Goal: Task Accomplishment & Management: Manage account settings

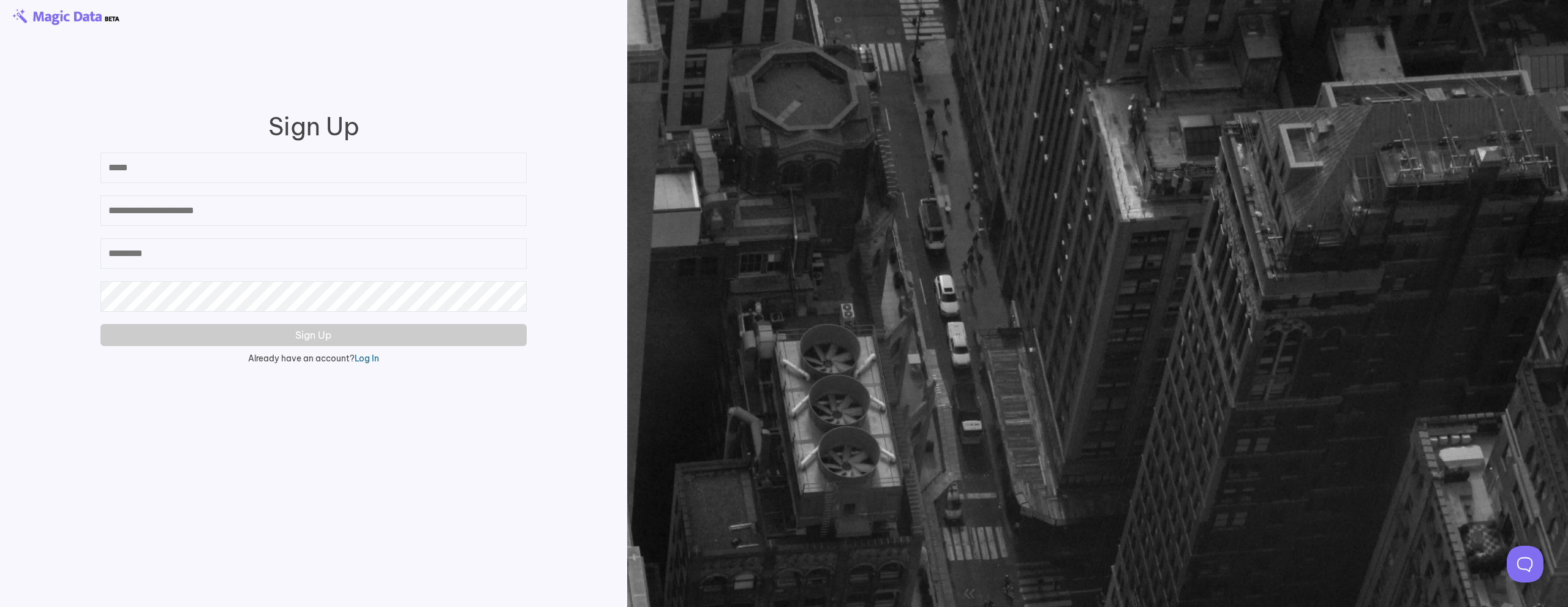
click at [361, 359] on link "Log In" at bounding box center [366, 358] width 24 height 11
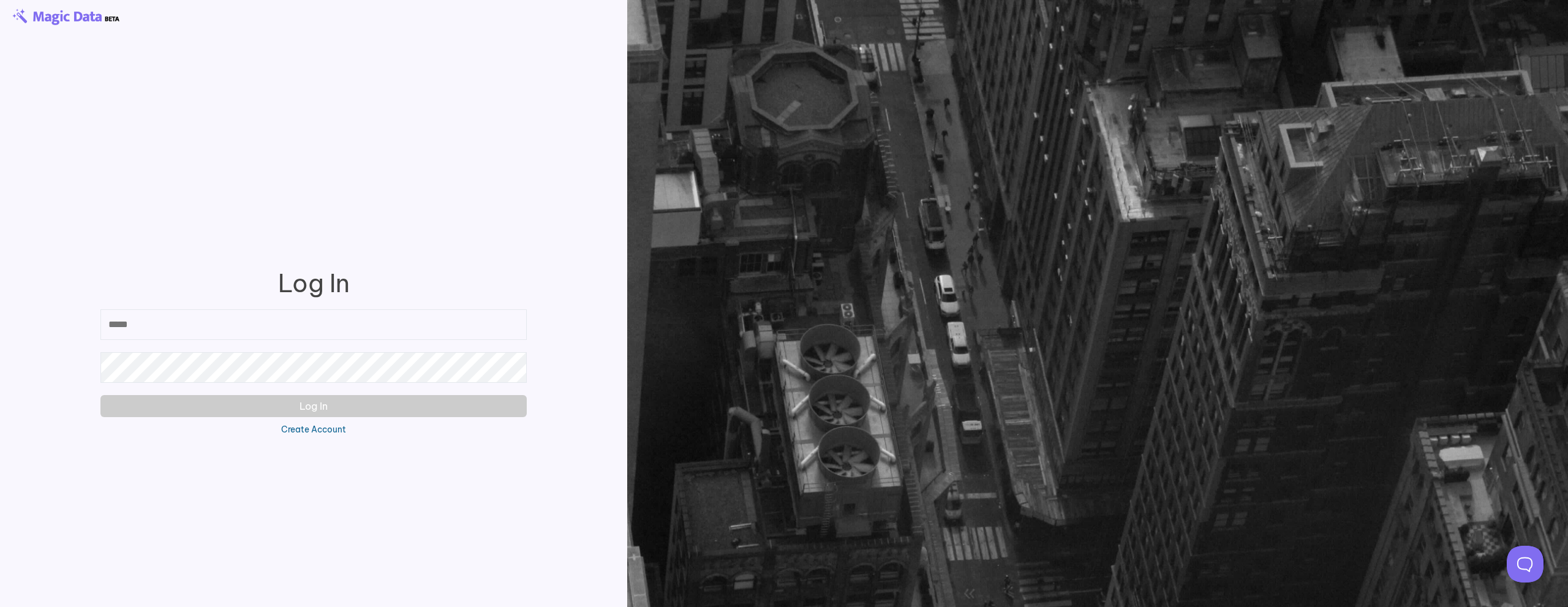
click at [287, 331] on input "email" at bounding box center [314, 324] width 427 height 31
type input "**********"
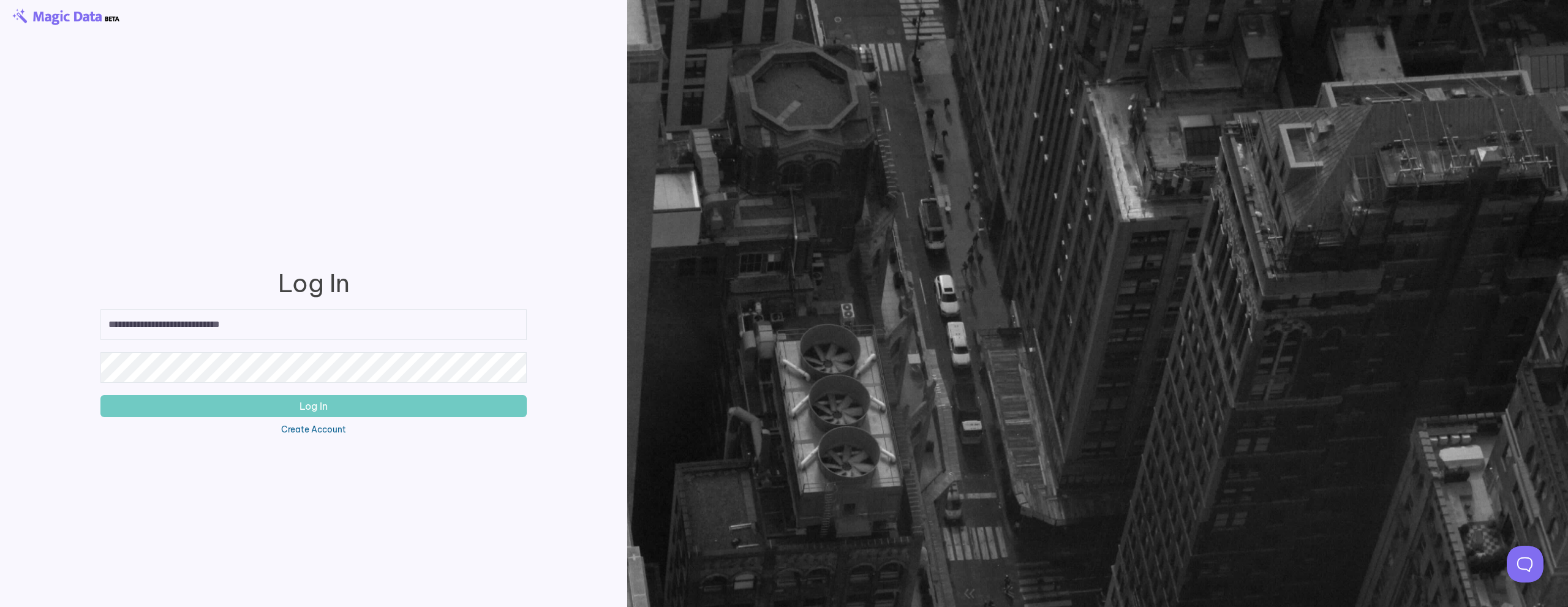
click at [101, 395] on button "Log In" at bounding box center [314, 406] width 427 height 22
